Goal: Contribute content: Add original content to the website for others to see

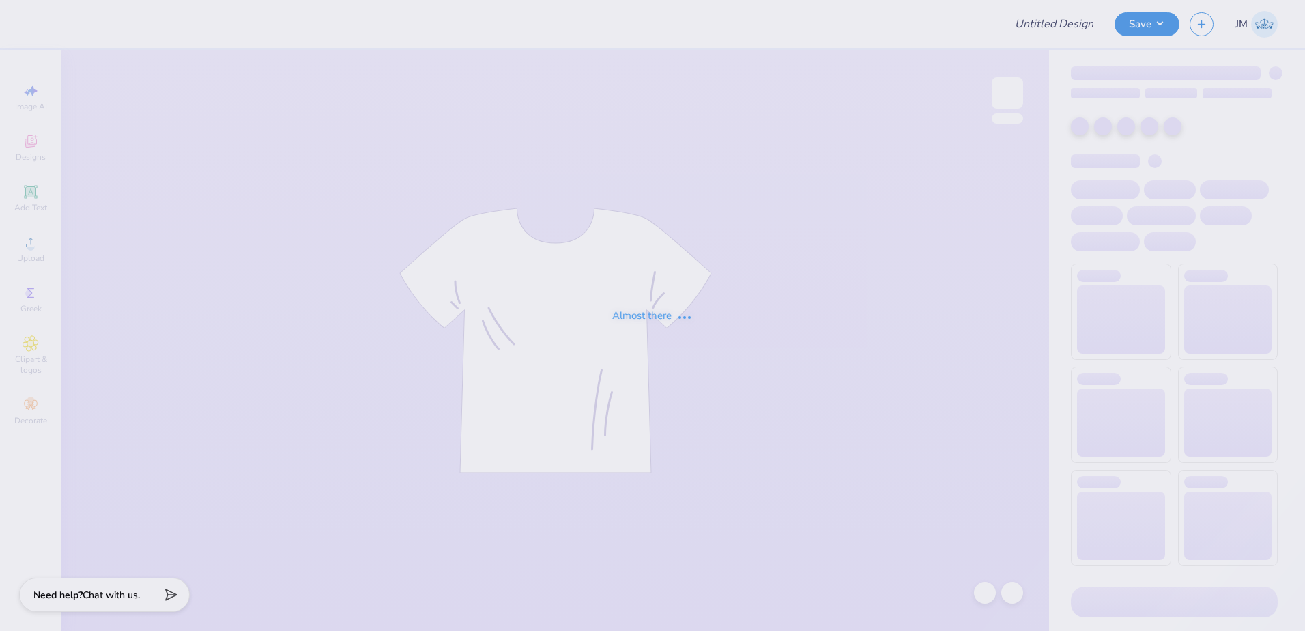
type input "[PERSON_NAME] : [GEOGRAPHIC_DATA]"
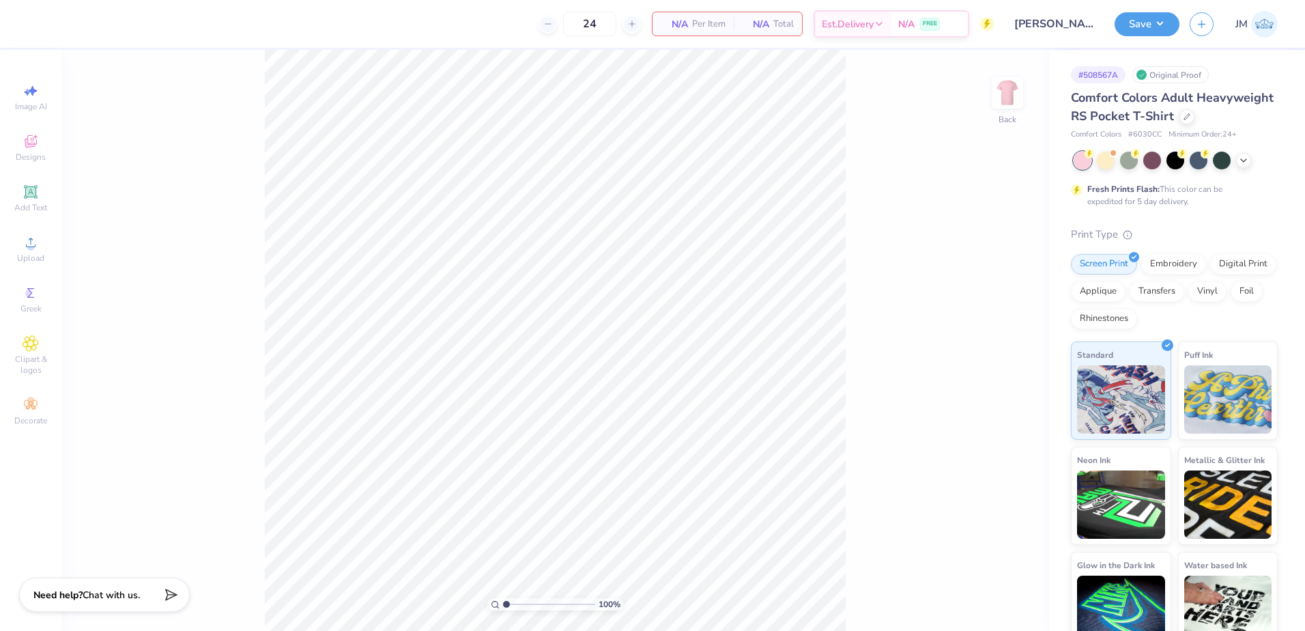
click at [1031, 86] on div "100 % Back" at bounding box center [555, 340] width 988 height 581
click at [1025, 86] on div "100 % Back" at bounding box center [555, 340] width 988 height 581
click at [992, 100] on div at bounding box center [1007, 92] width 63 height 63
click at [42, 229] on div "Upload" at bounding box center [31, 249] width 48 height 40
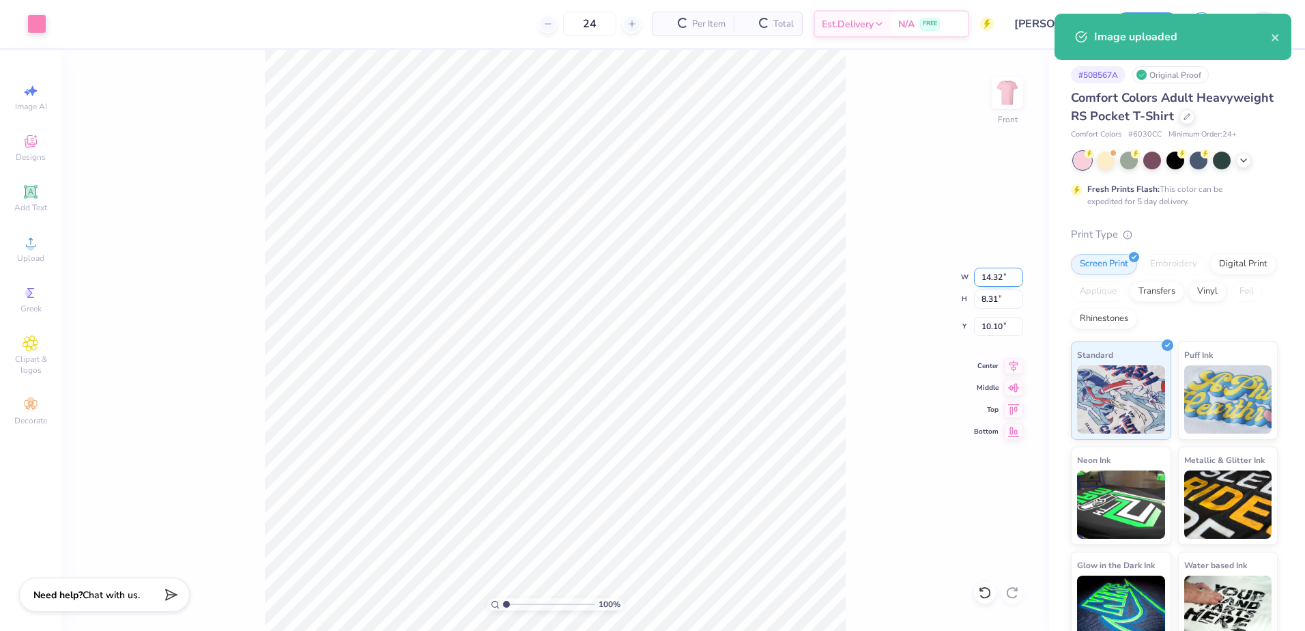
click at [997, 269] on input "14.32" at bounding box center [998, 277] width 49 height 19
type input "12.50"
type input "7.25"
click at [999, 328] on input "10.63" at bounding box center [998, 326] width 49 height 19
type input "3.00"
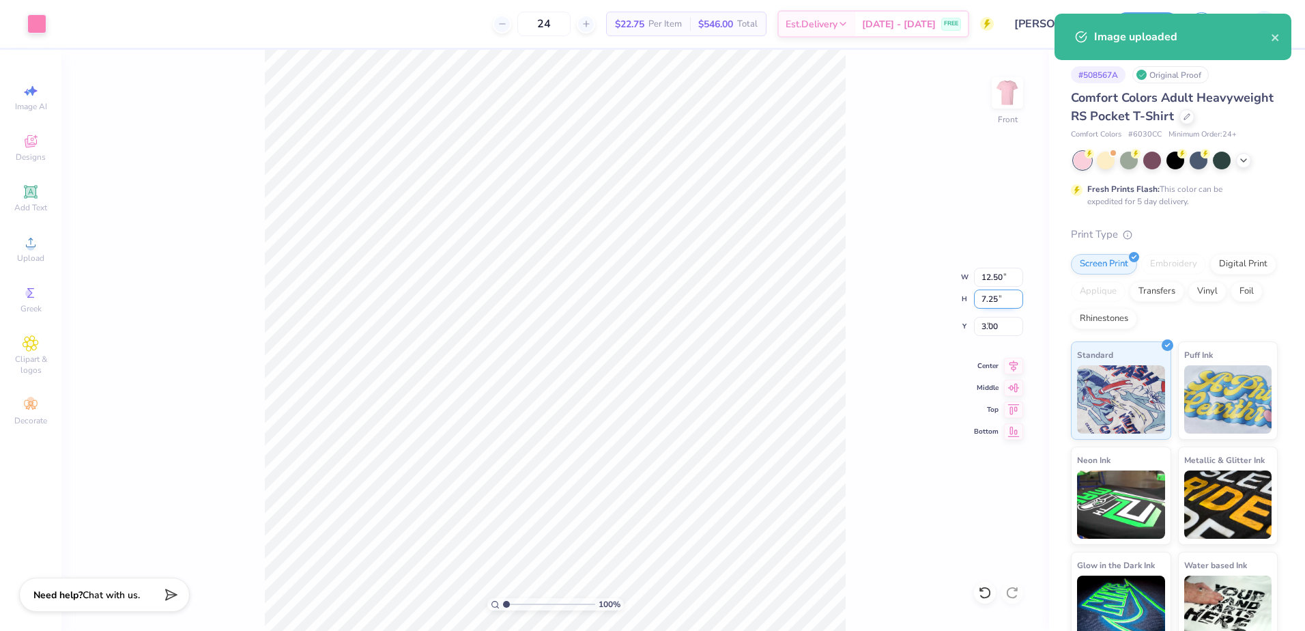
click at [1000, 293] on input "7.25" at bounding box center [998, 298] width 49 height 19
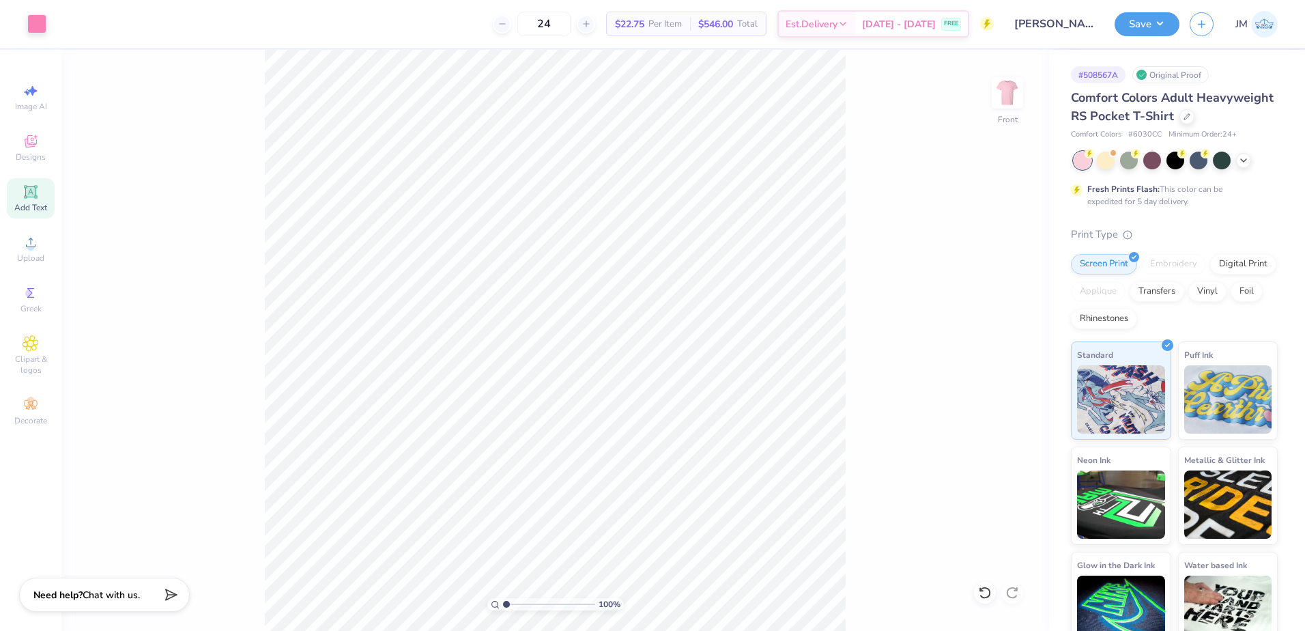
click at [35, 199] on icon at bounding box center [31, 192] width 16 height 16
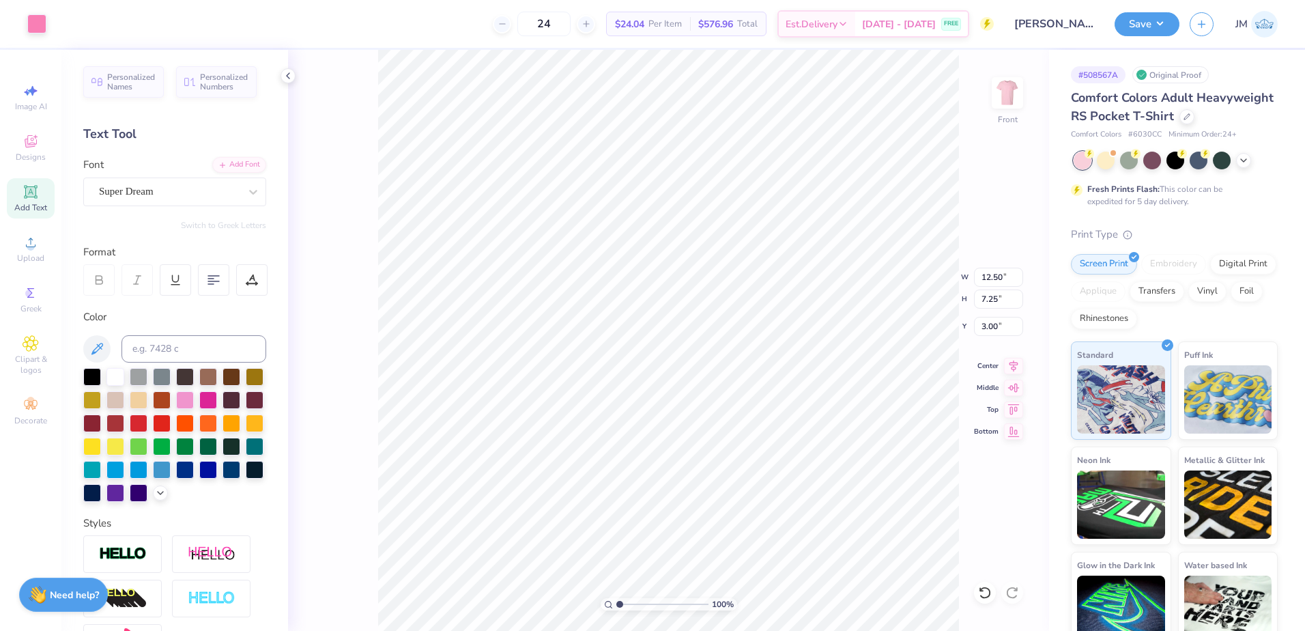
type input "12.50"
type input "7.25"
type input "3.00"
type input "6.03"
type input "1.75"
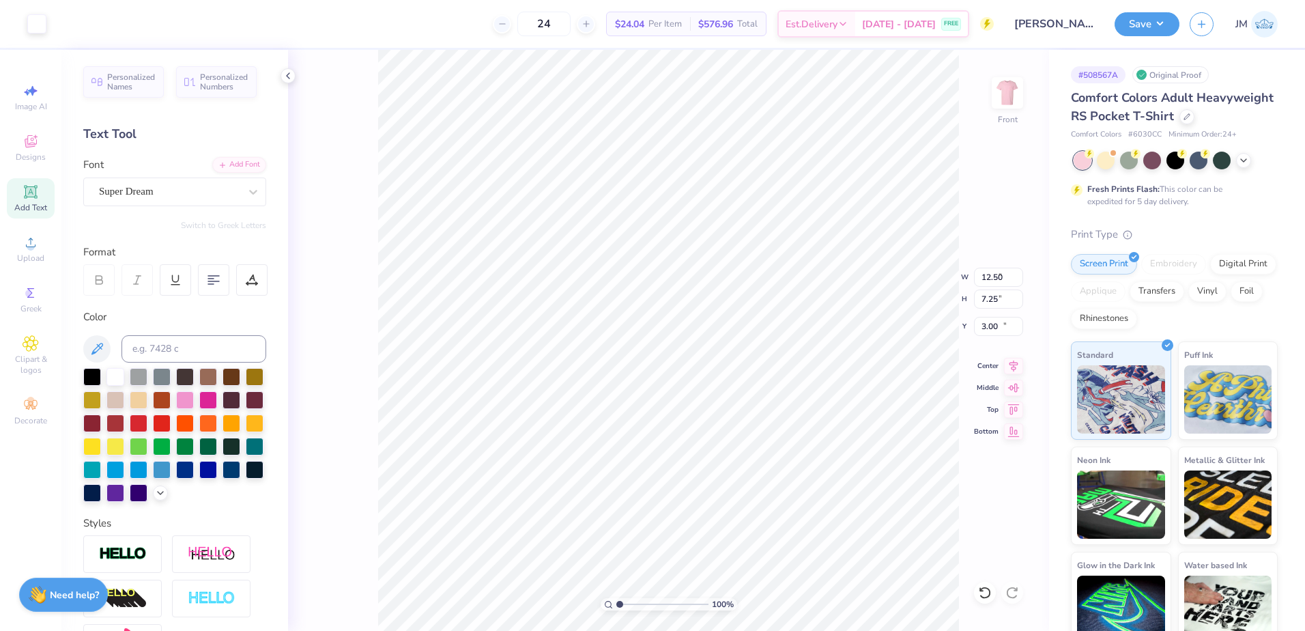
type input "13.38"
click at [171, 348] on input at bounding box center [194, 348] width 145 height 27
type input "211"
click at [159, 199] on div at bounding box center [169, 191] width 141 height 18
type input "Times"
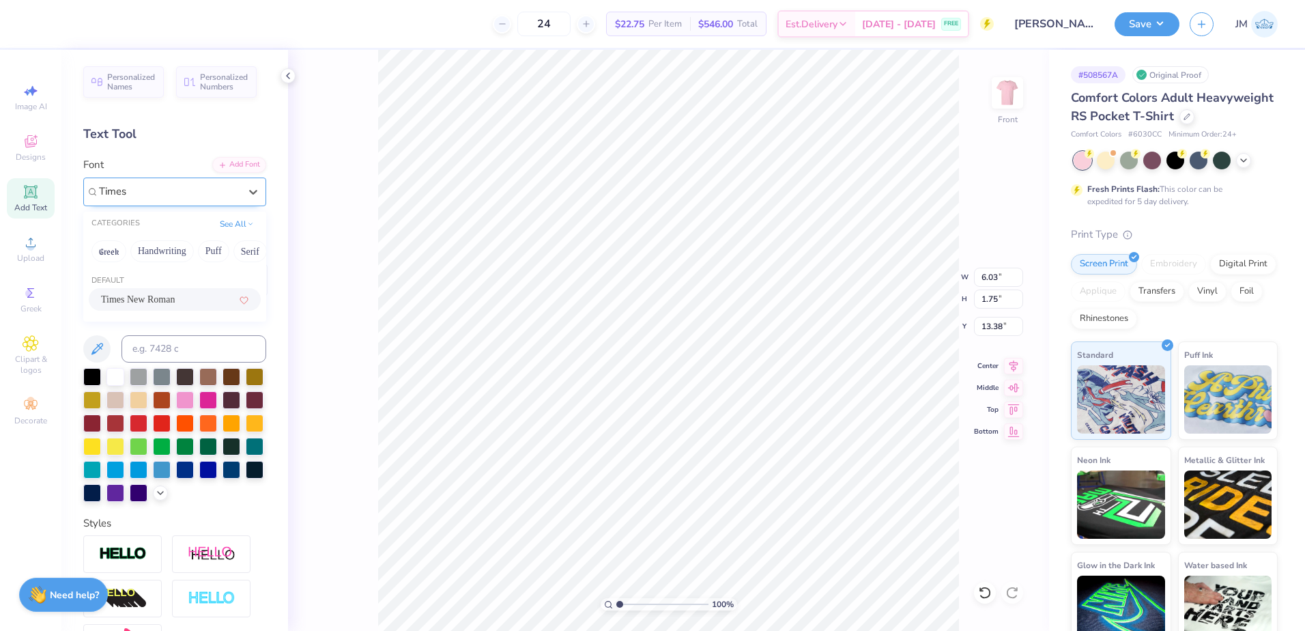
type input "6.29"
type input "1.67"
type input "13.27"
click at [102, 285] on icon at bounding box center [99, 280] width 12 height 12
type input "2.45"
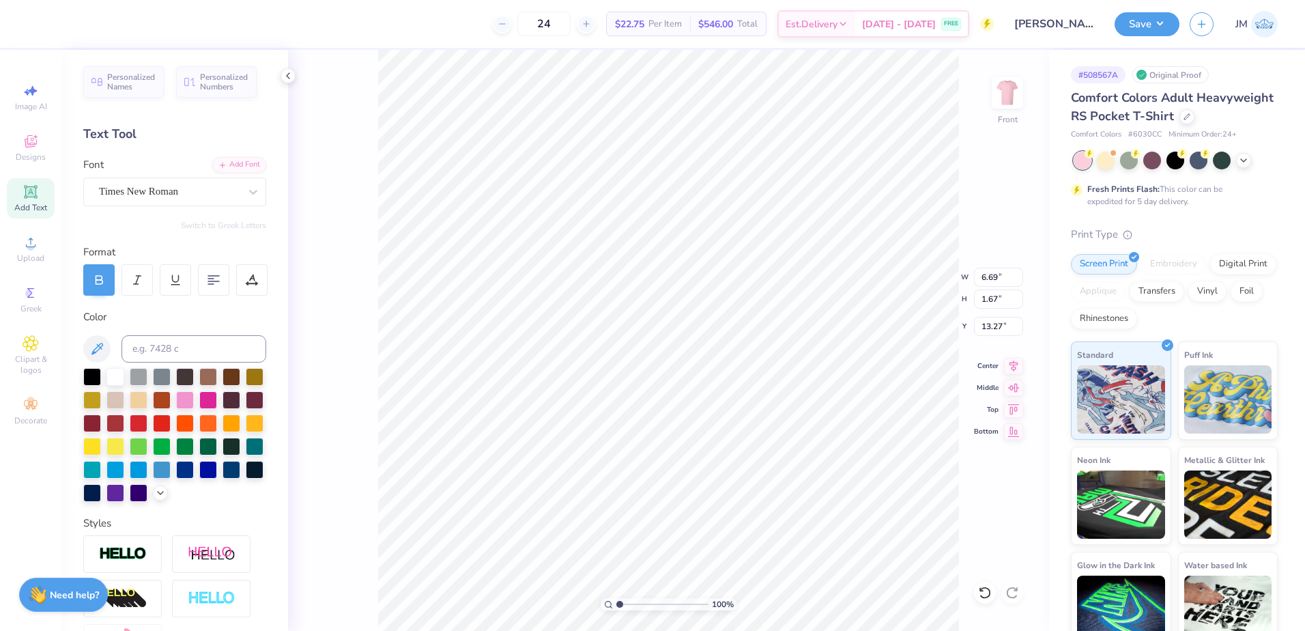
type input "0.61"
type input "14.68"
type input "2.08"
click at [629, 604] on input "range" at bounding box center [662, 604] width 92 height 12
type input "11.88"
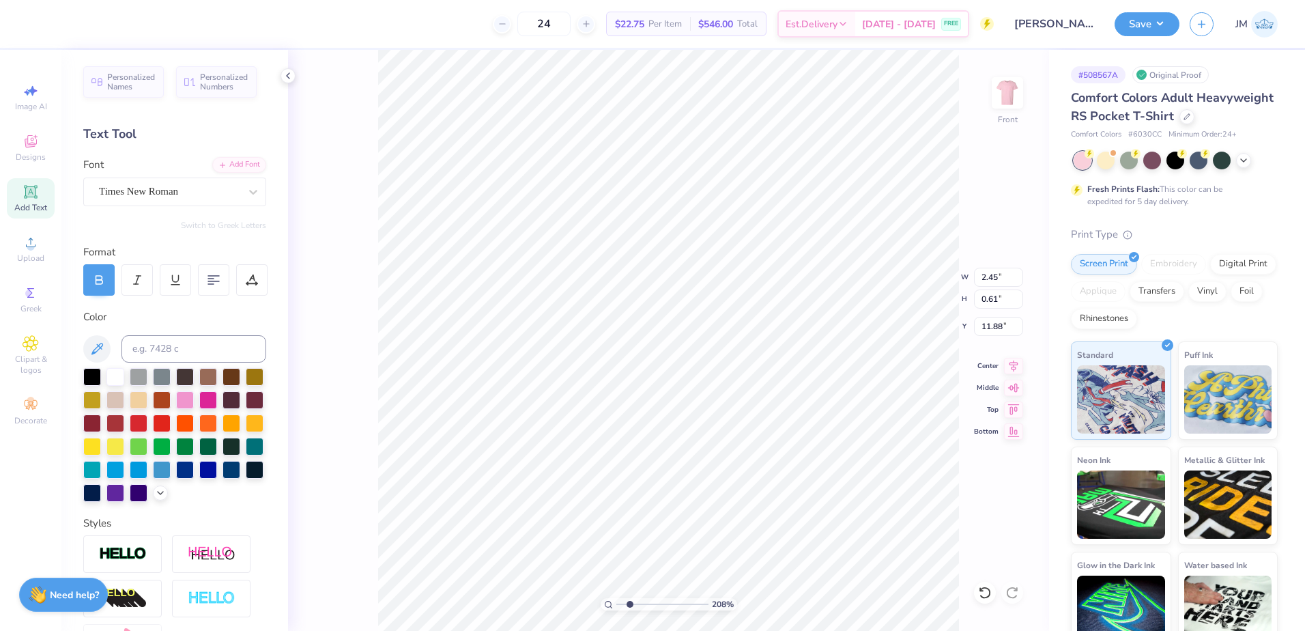
paste textarea "NOVA SOUTHEASTERN UNIVERSITY"
type textarea "NOVA SOUTHEASTERN UNIVERSITY"
type input "7.84"
type input "0.31"
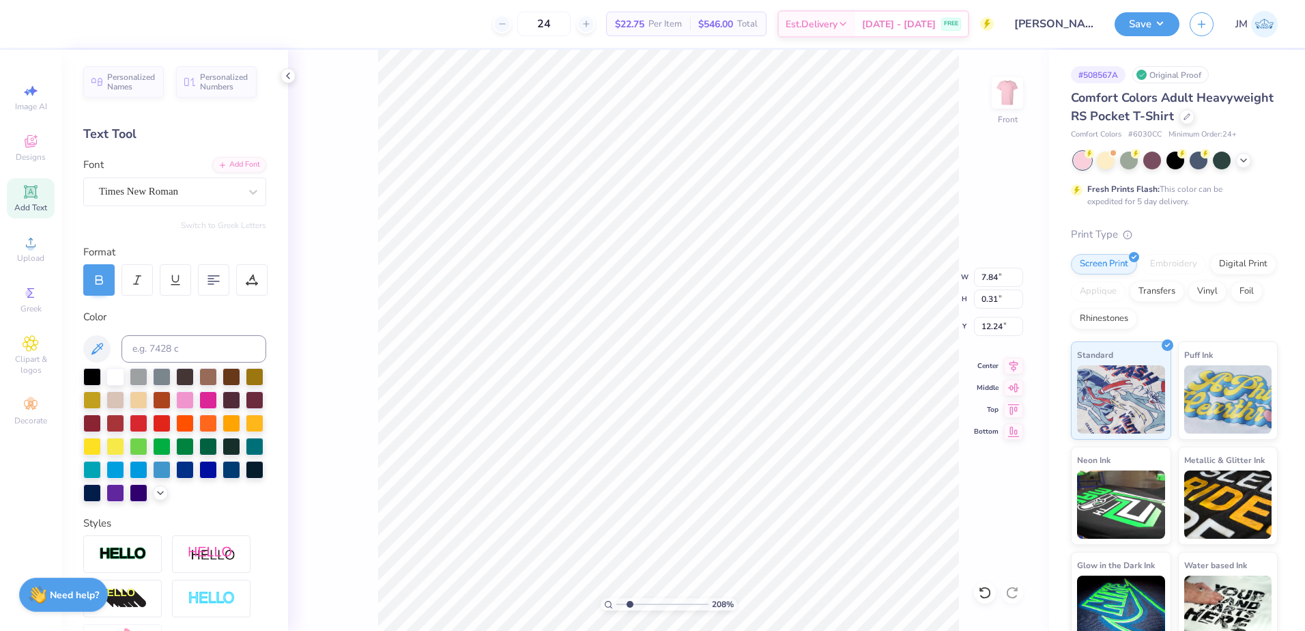
type input "10.59"
type input "8.96"
type textarea "2025"
type input "12.50"
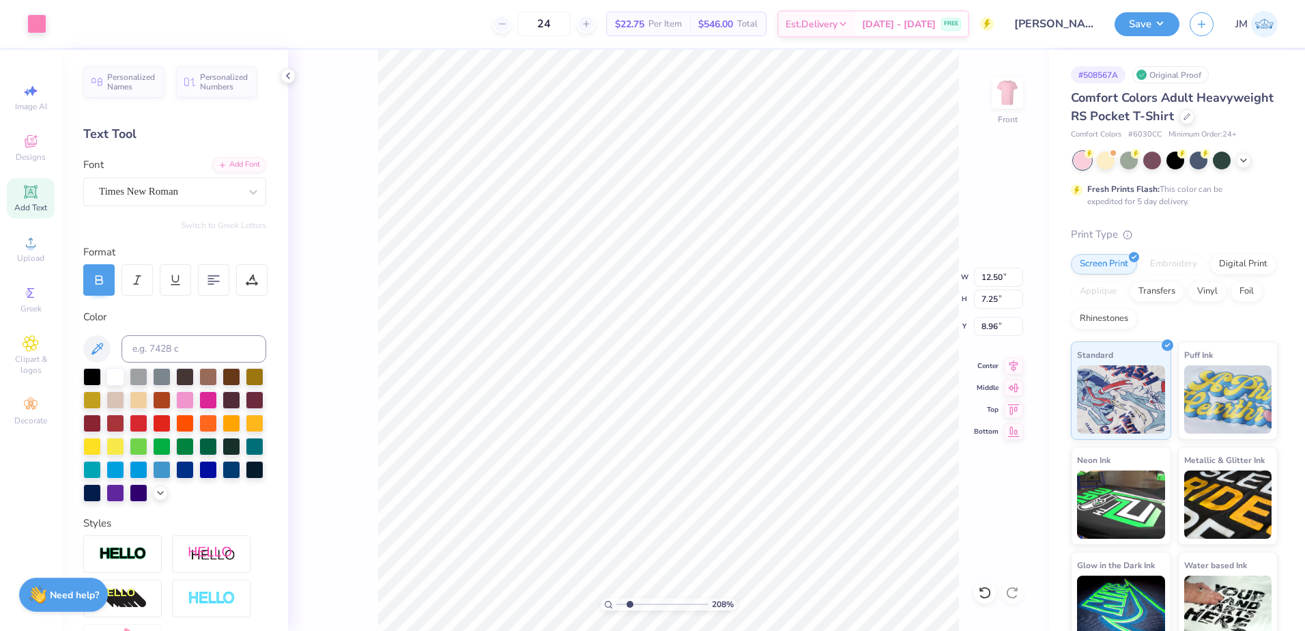
type input "7.25"
type input "3.00"
type input "0.87"
type input "0.31"
type input "8.96"
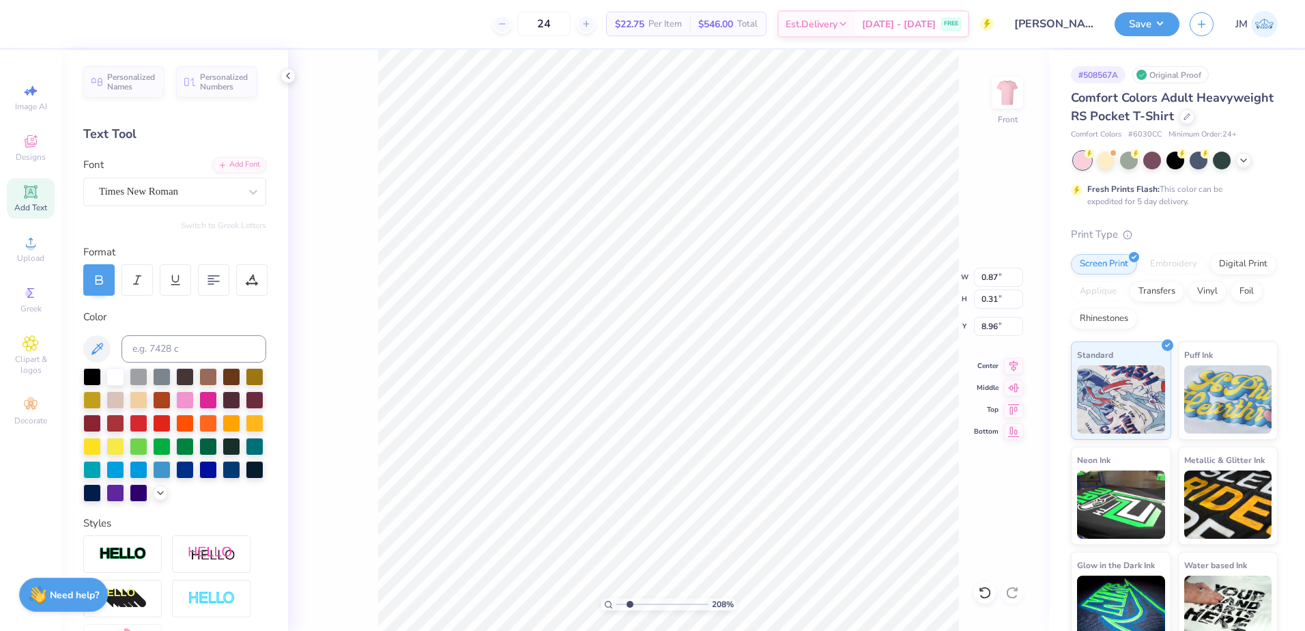
type input "1.10"
type input "0.40"
type input "8.50"
type textarea "2026"
drag, startPoint x: 628, startPoint y: 601, endPoint x: 620, endPoint y: 598, distance: 8.6
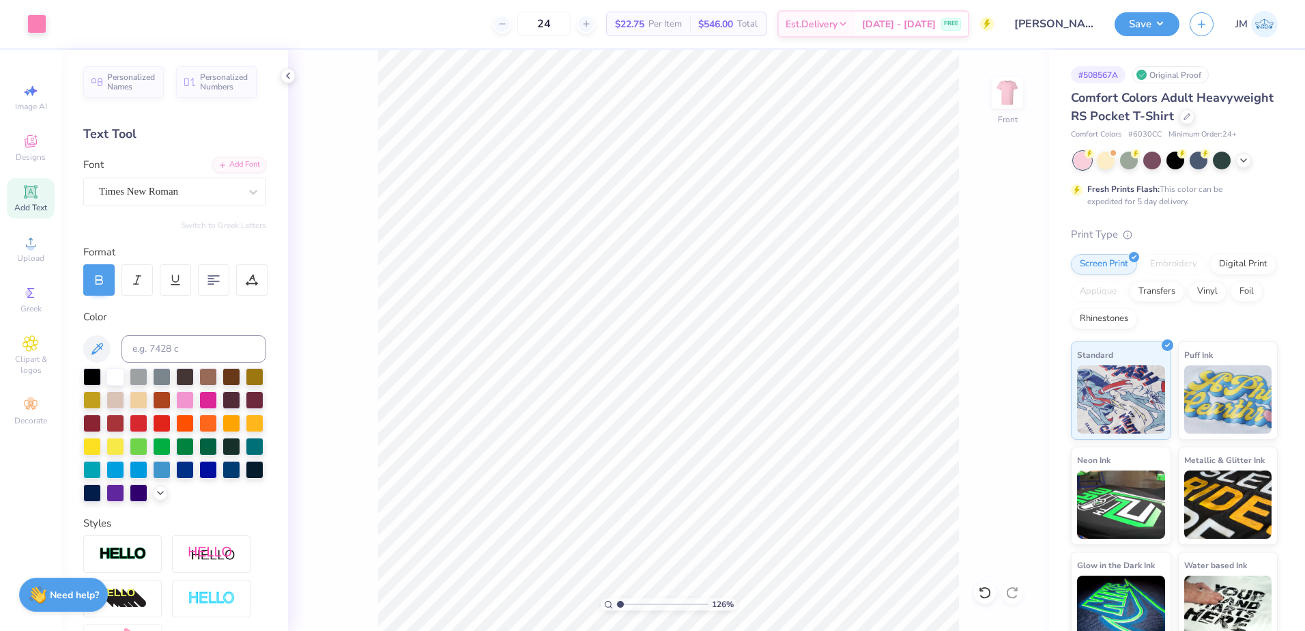
click at [621, 599] on input "range" at bounding box center [662, 604] width 92 height 12
type input "1.11"
click at [632, 477] on li "Group" at bounding box center [663, 481] width 107 height 27
drag, startPoint x: 1014, startPoint y: 361, endPoint x: 973, endPoint y: 348, distance: 43.0
click at [1014, 360] on icon at bounding box center [1014, 366] width 9 height 12
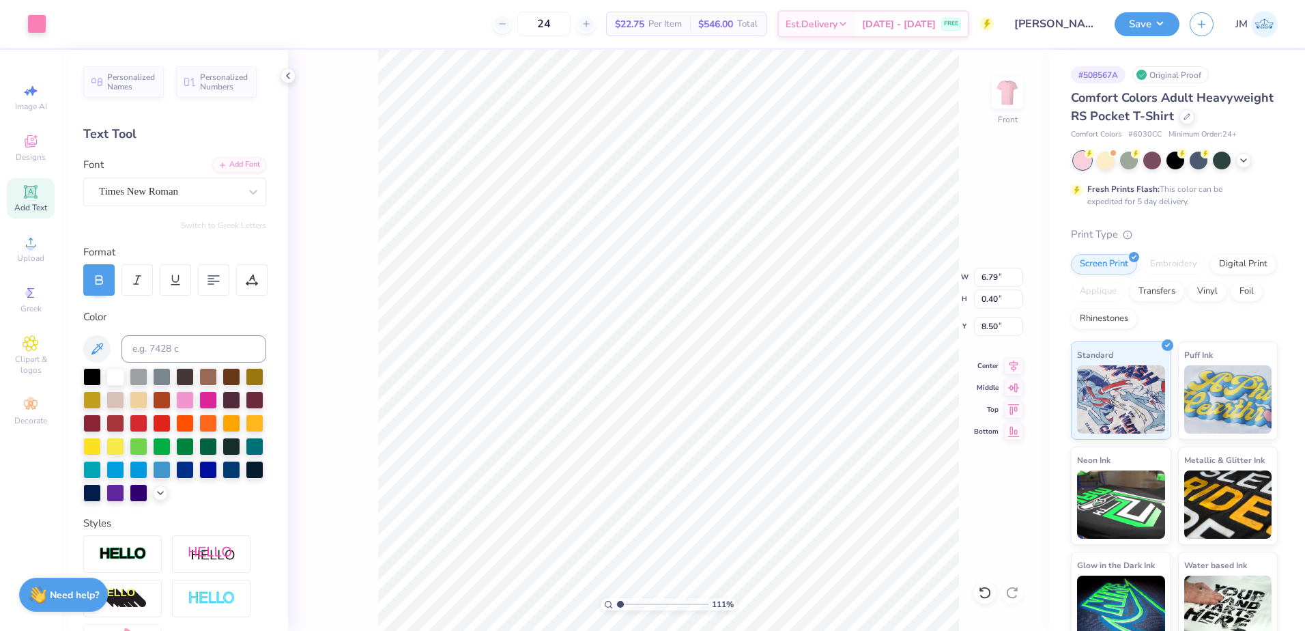
type input "14.84"
type input "5.81"
type input "-2.32"
click at [648, 478] on li "Group" at bounding box center [662, 481] width 107 height 27
click at [1015, 367] on icon at bounding box center [1013, 364] width 19 height 16
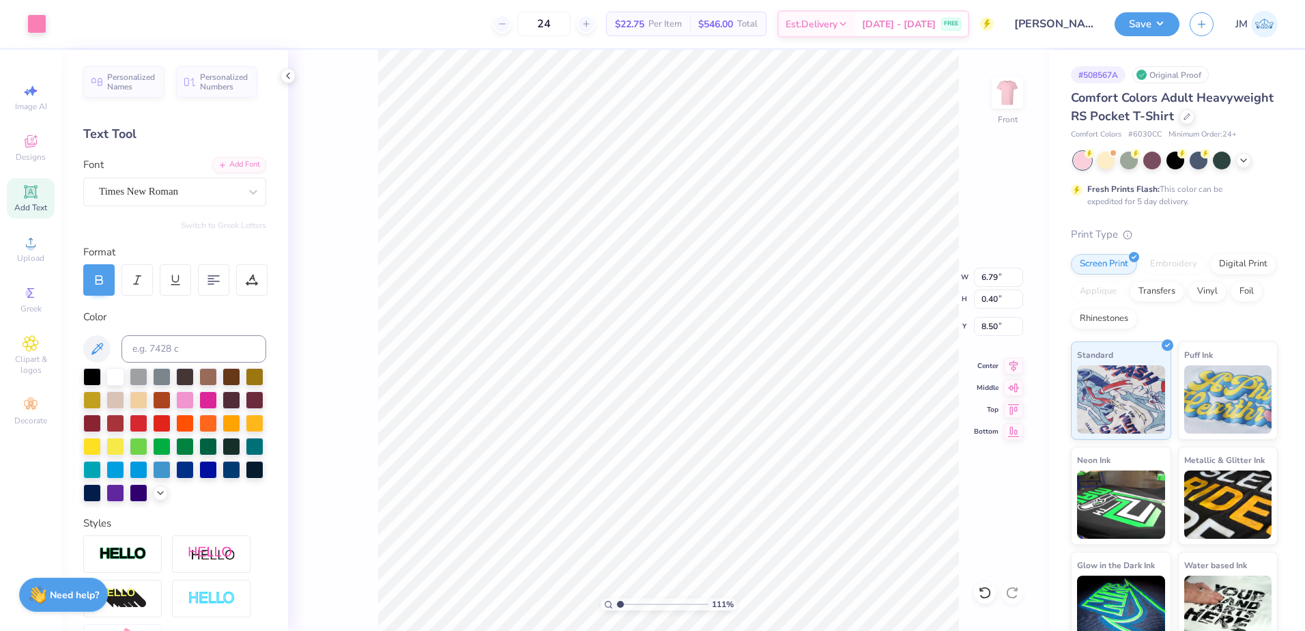
type input "12.50"
type input "7.25"
type input "3.00"
click at [1007, 360] on icon at bounding box center [1013, 364] width 19 height 16
click at [1008, 364] on icon at bounding box center [1013, 364] width 19 height 16
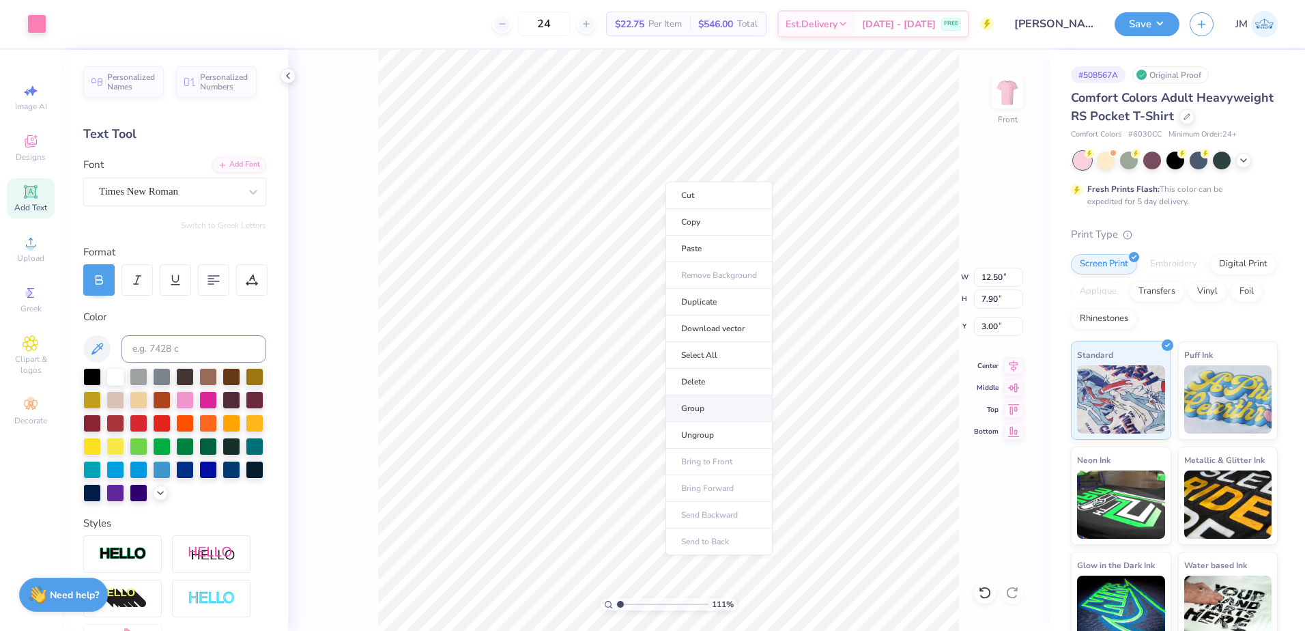
click at [713, 409] on li "Group" at bounding box center [719, 408] width 107 height 27
click at [1014, 365] on icon at bounding box center [1014, 364] width 9 height 12
drag, startPoint x: 621, startPoint y: 602, endPoint x: 592, endPoint y: 582, distance: 35.8
type input "1"
click at [616, 598] on input "range" at bounding box center [662, 604] width 92 height 12
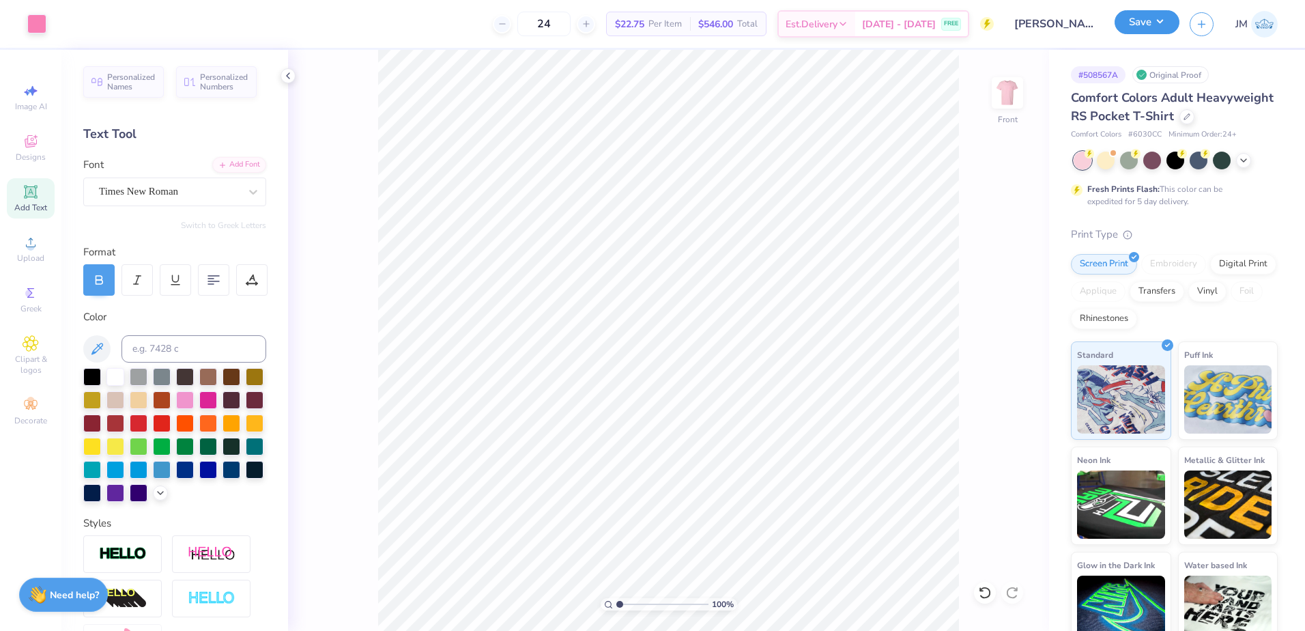
click at [1135, 28] on button "Save" at bounding box center [1147, 22] width 65 height 24
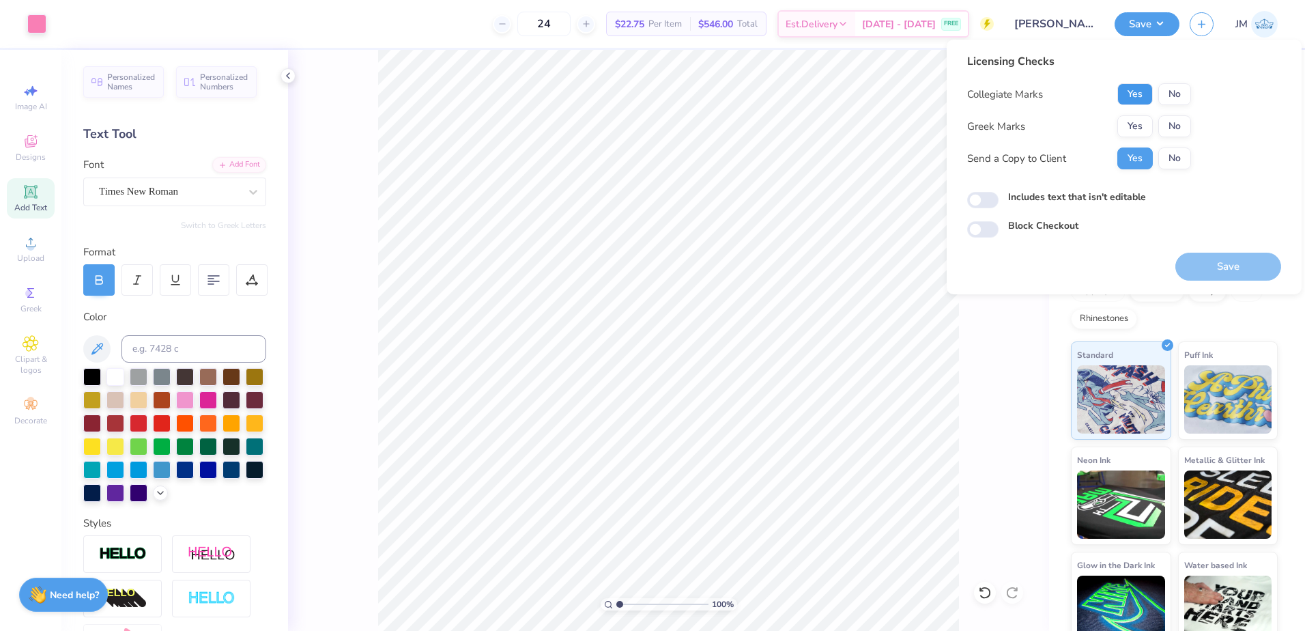
click at [1132, 94] on button "Yes" at bounding box center [1136, 94] width 36 height 22
click at [1172, 120] on button "No" at bounding box center [1175, 126] width 33 height 22
click at [1232, 258] on button "Save" at bounding box center [1229, 267] width 106 height 28
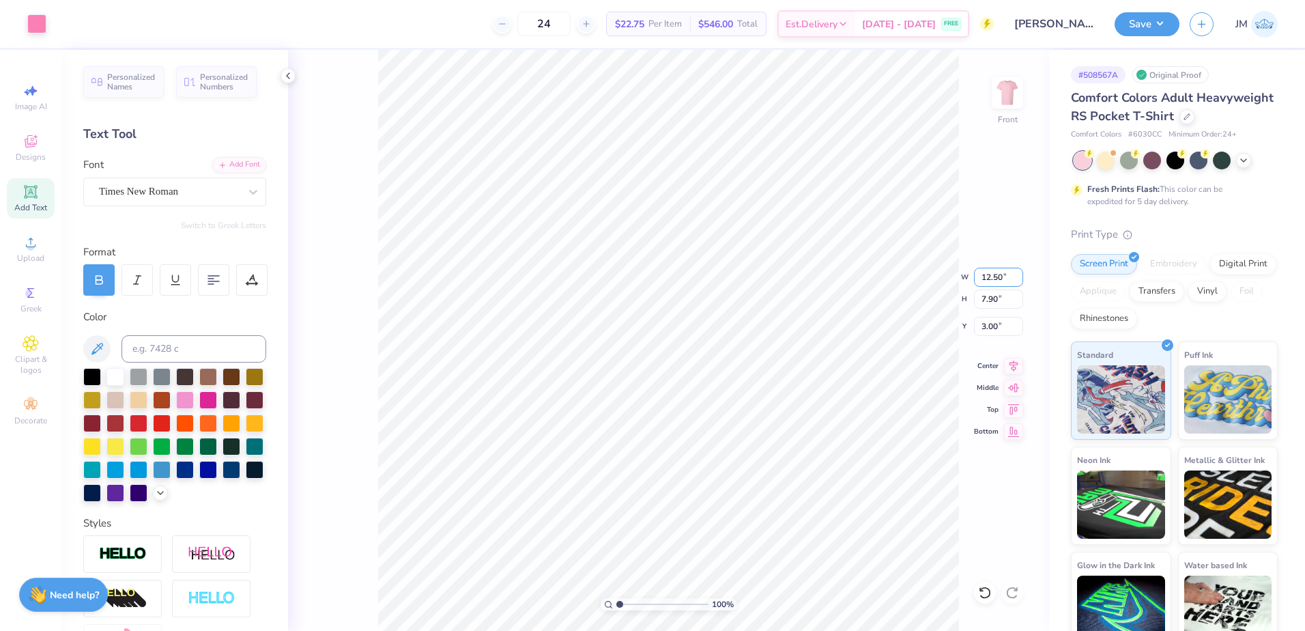
drag, startPoint x: 989, startPoint y: 275, endPoint x: 980, endPoint y: 257, distance: 19.5
click at [987, 275] on input "12.50" at bounding box center [998, 277] width 49 height 19
type input "12.00"
type input "7.58"
click at [992, 323] on input "3.16" at bounding box center [998, 326] width 49 height 19
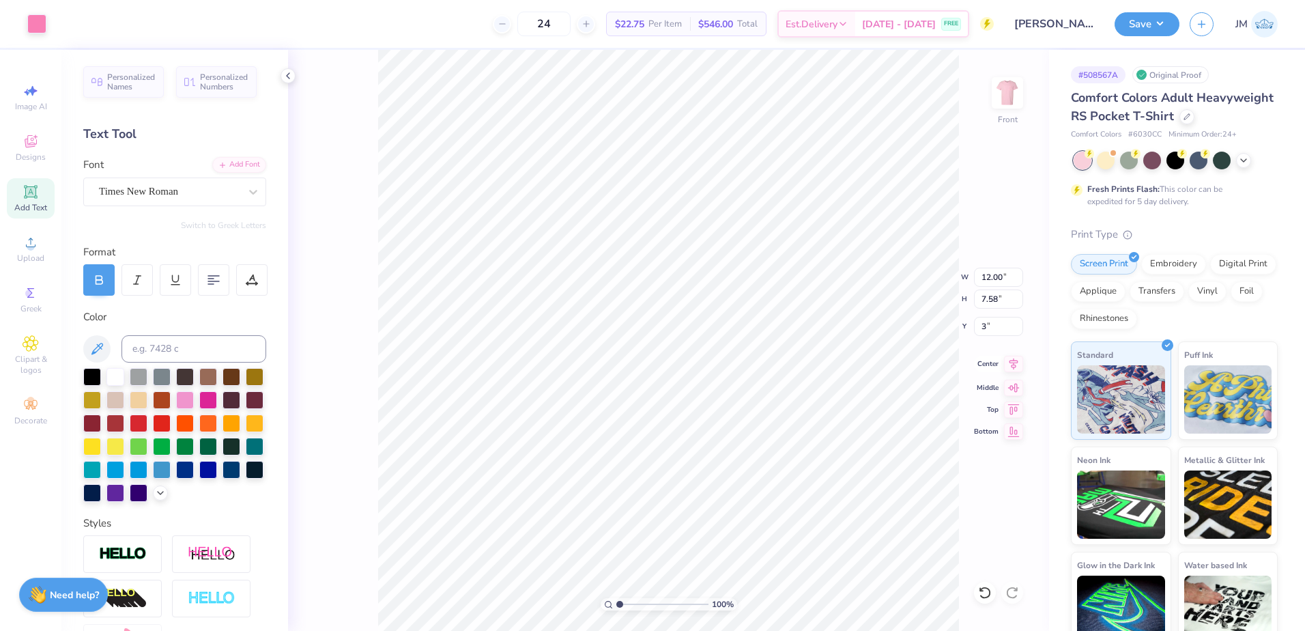
click at [1013, 360] on icon at bounding box center [1014, 364] width 9 height 12
type input "3.00"
click at [1157, 12] on button "Save" at bounding box center [1147, 22] width 65 height 24
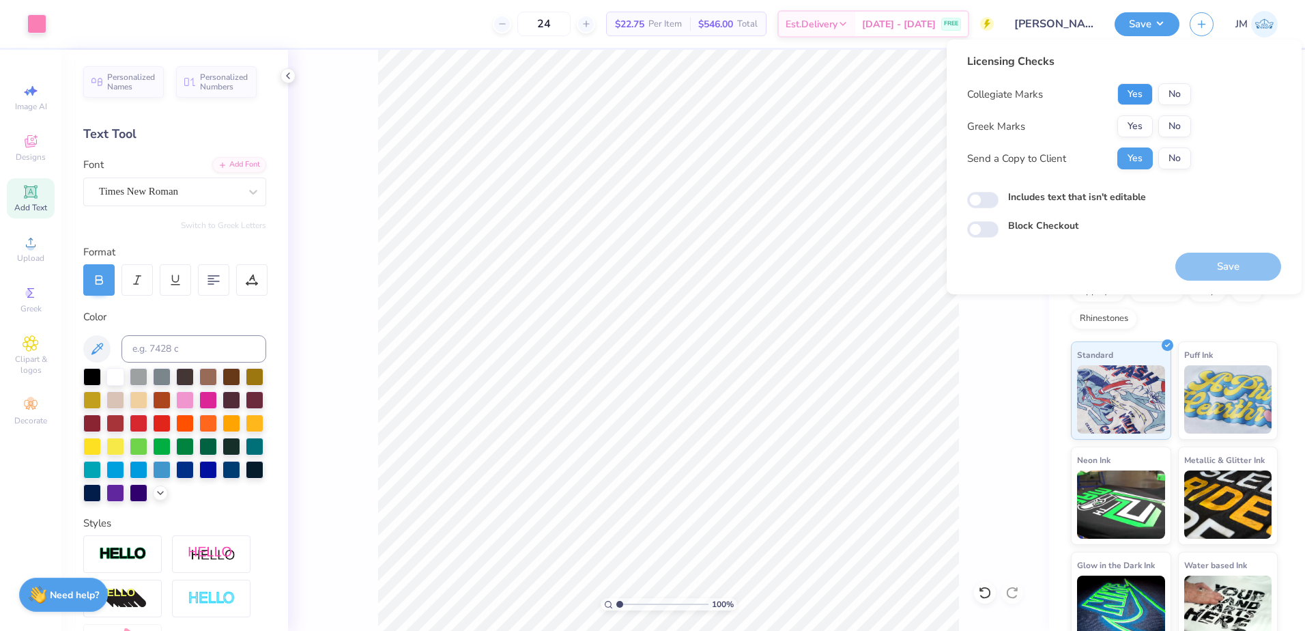
click at [1136, 96] on button "Yes" at bounding box center [1136, 94] width 36 height 22
click at [1169, 120] on button "No" at bounding box center [1175, 126] width 33 height 22
click at [1215, 269] on button "Save" at bounding box center [1229, 267] width 106 height 28
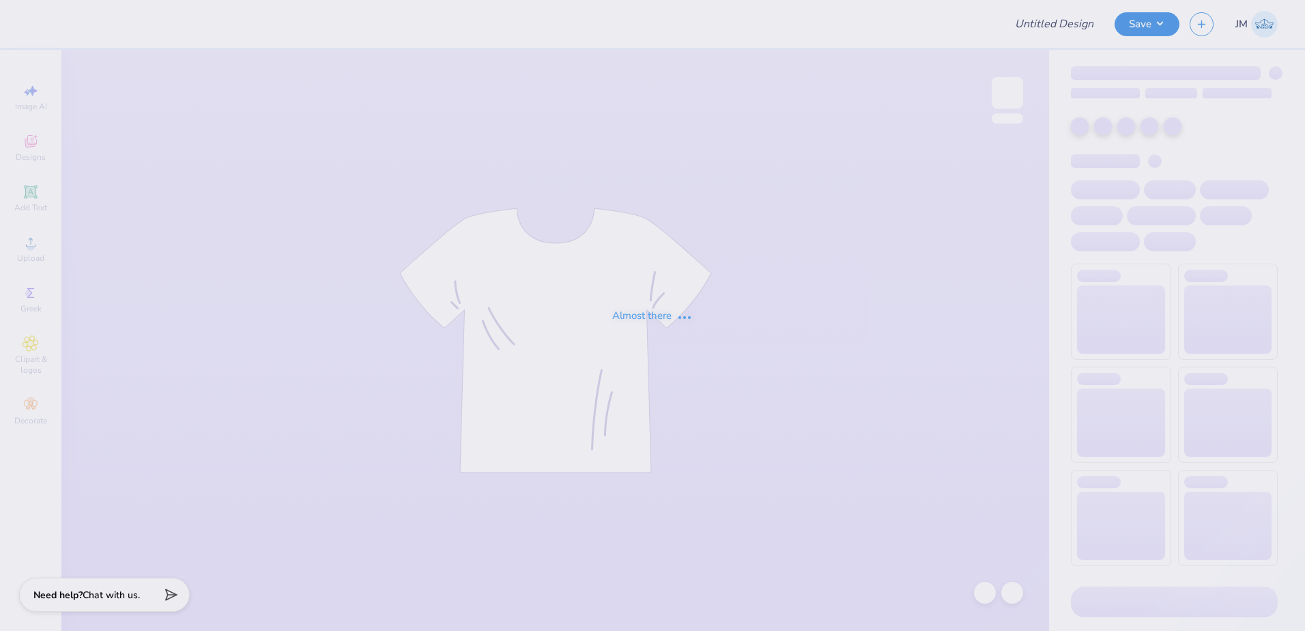
type input "Emily Walter : Nova Southeastern University"
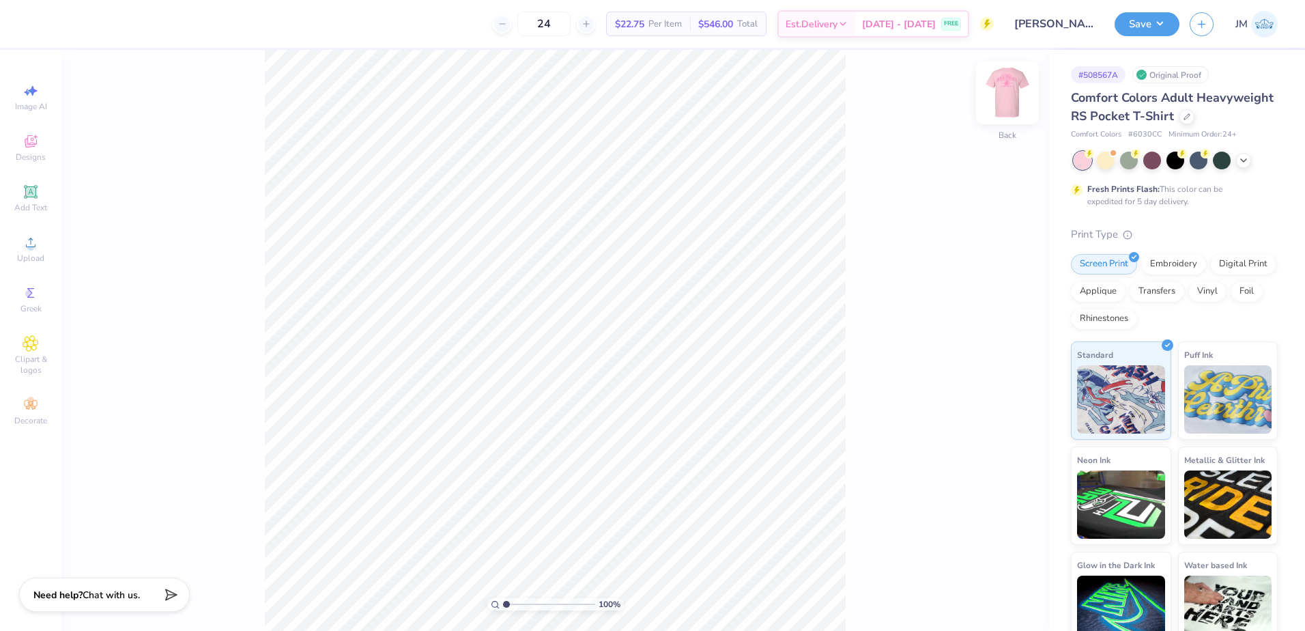
click at [1008, 97] on img at bounding box center [1007, 93] width 55 height 55
click at [1001, 106] on img at bounding box center [1007, 93] width 55 height 55
click at [1027, 98] on img at bounding box center [1007, 93] width 55 height 55
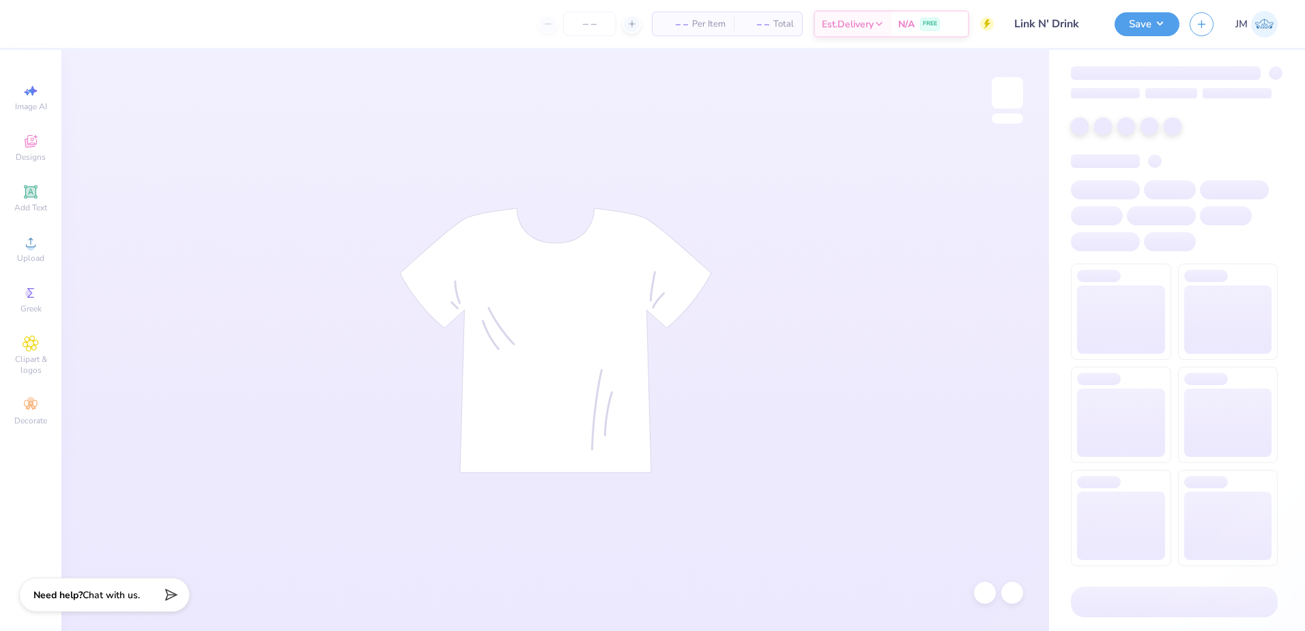
type input "Link N' Drink"
type input "50"
